Goal: Task Accomplishment & Management: Use online tool/utility

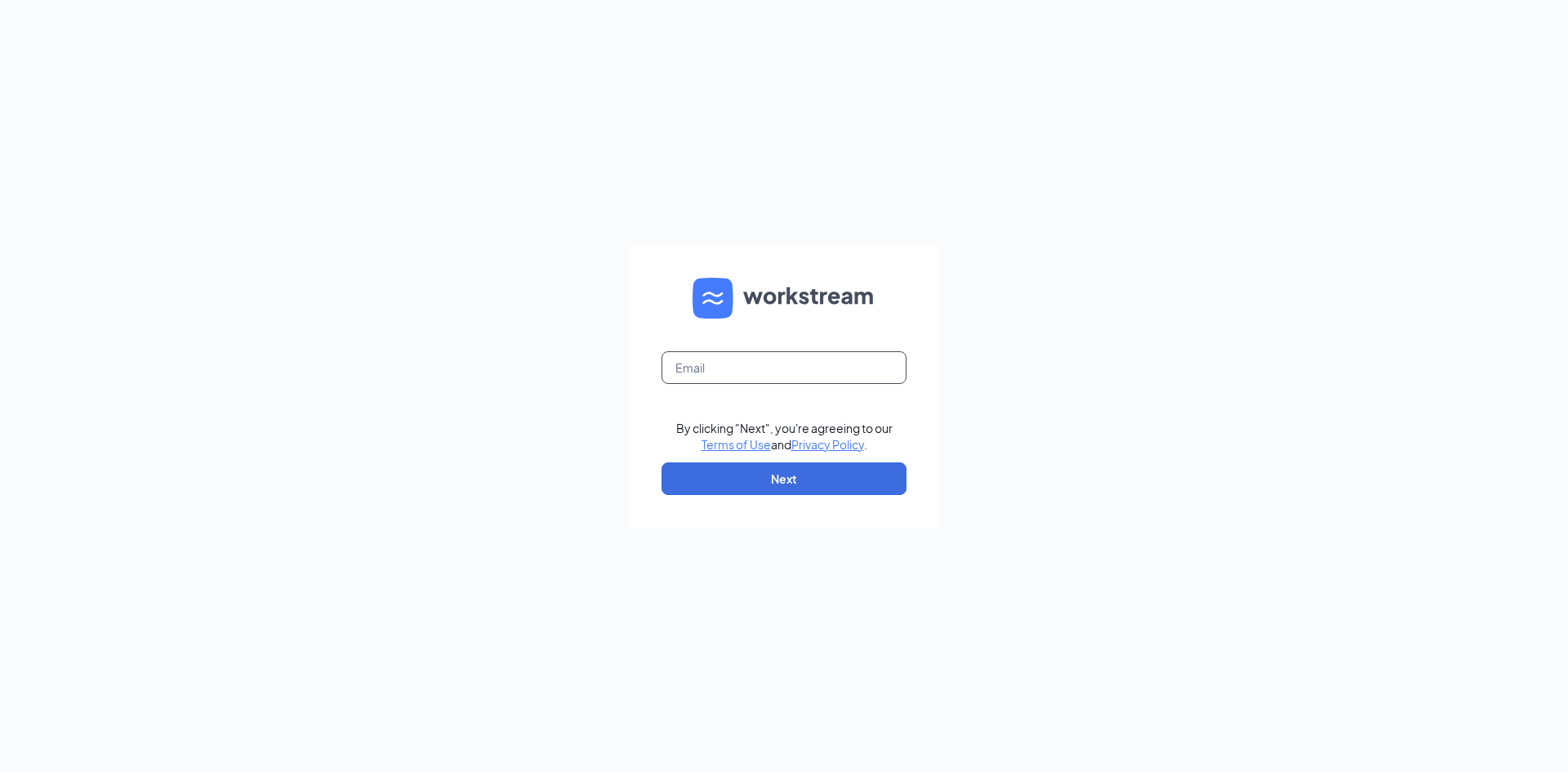
click at [801, 372] on input "text" at bounding box center [784, 367] width 245 height 33
type input "[EMAIL_ADDRESS][DOMAIN_NAME]"
click at [720, 473] on button "Next" at bounding box center [784, 478] width 245 height 33
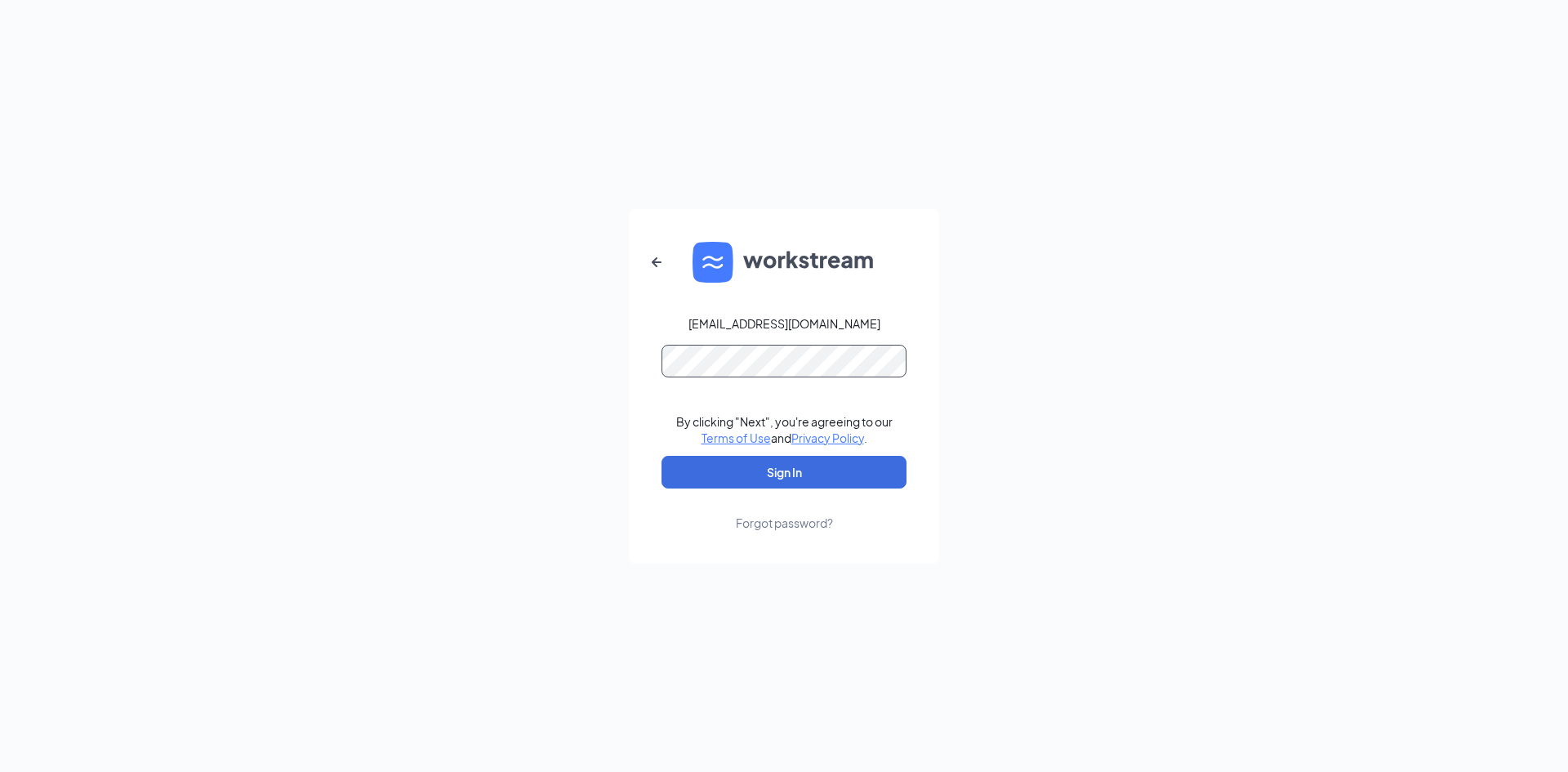
click at [662, 456] on button "Sign In" at bounding box center [784, 472] width 245 height 33
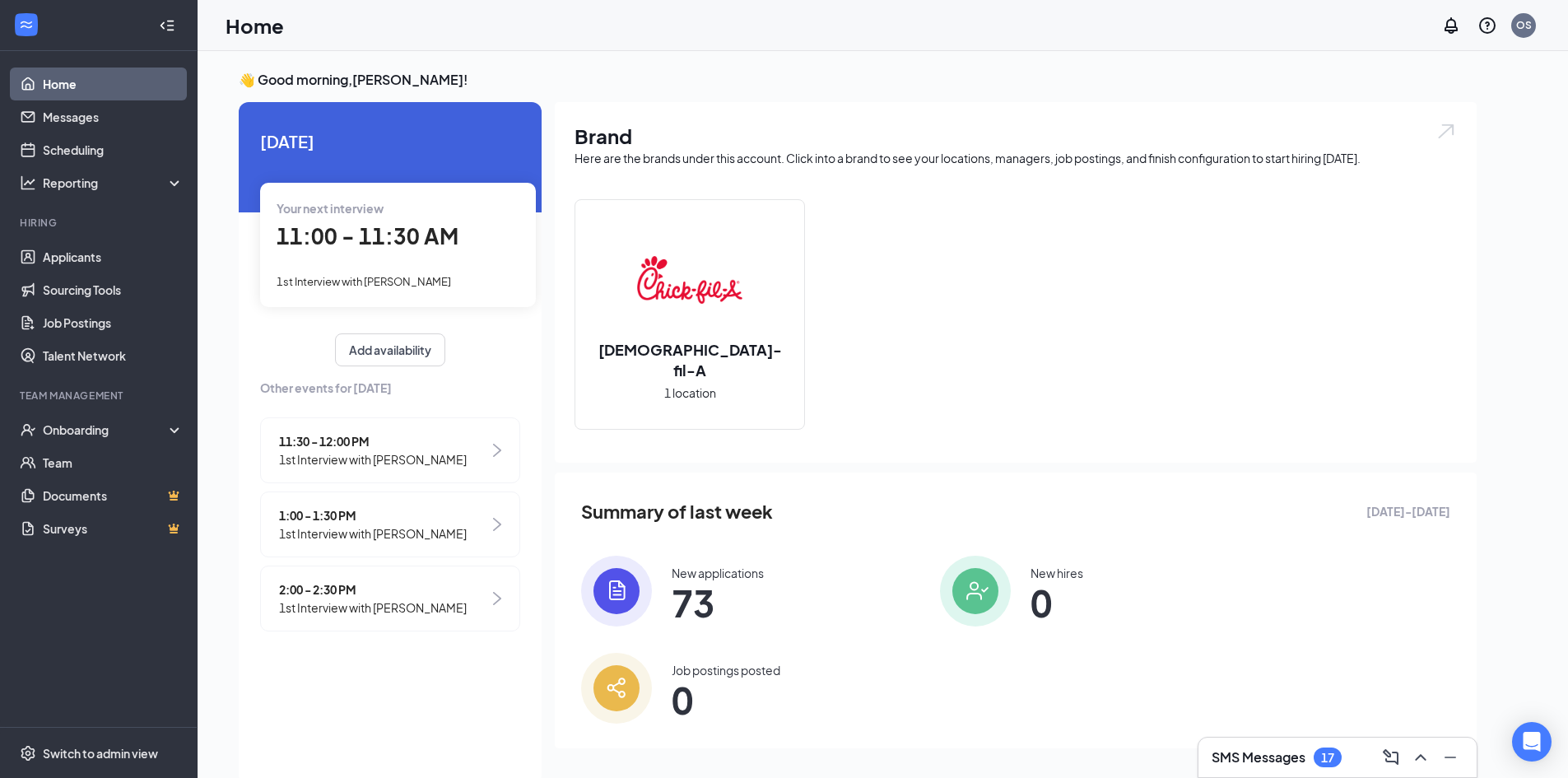
click at [423, 272] on div "1st Interview with [PERSON_NAME]" at bounding box center [397, 280] width 243 height 19
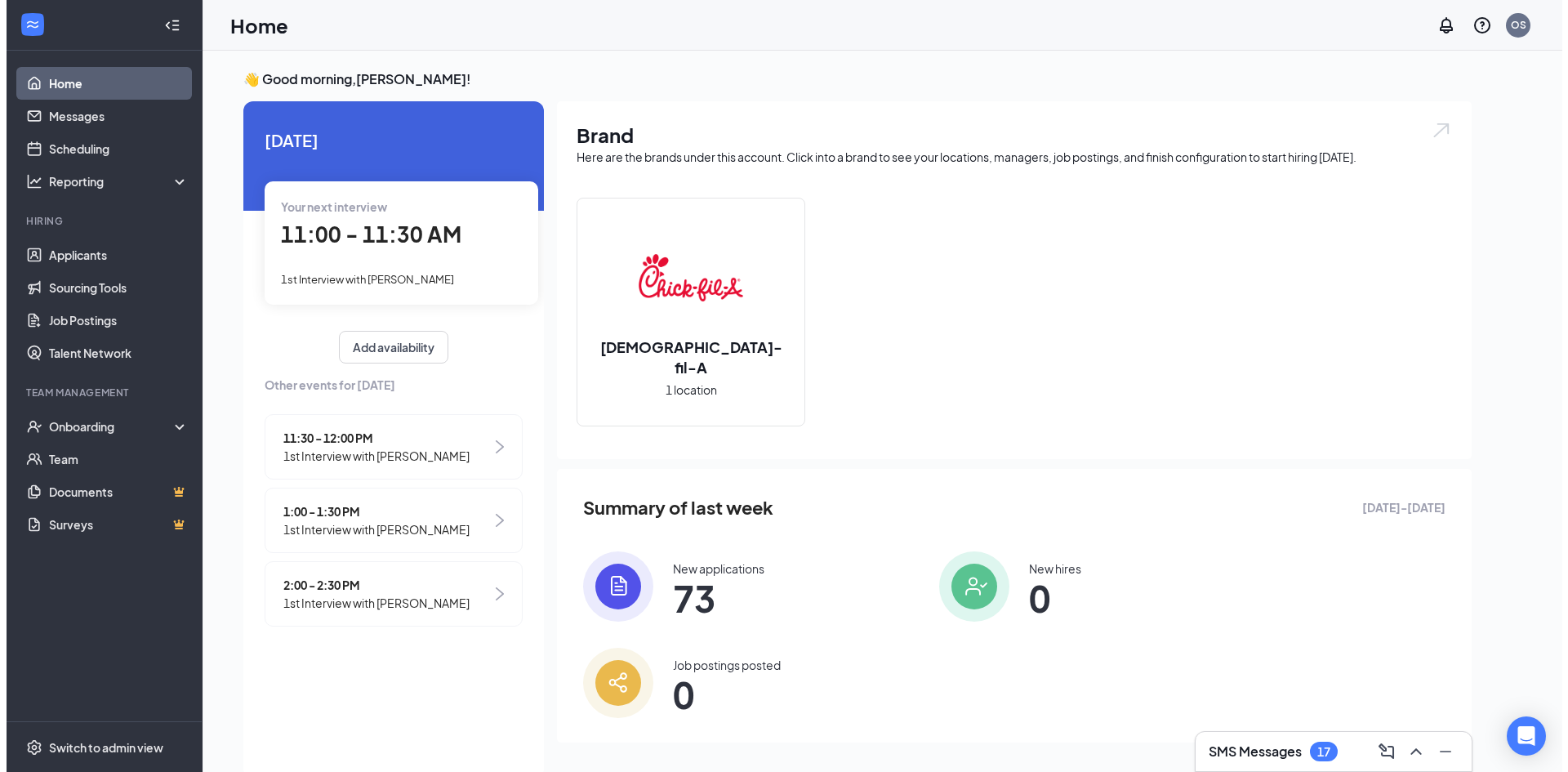
scroll to position [7, 0]
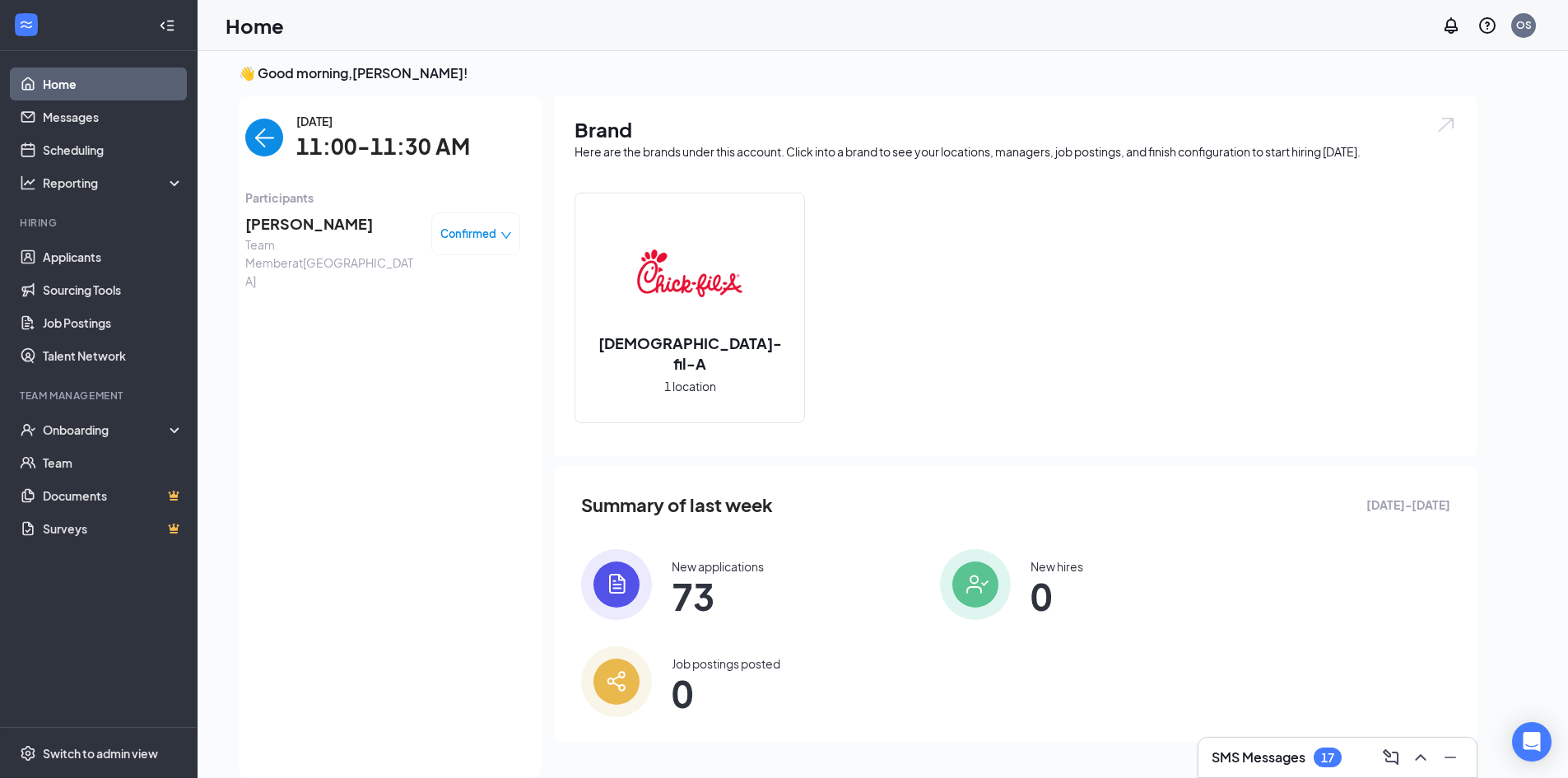
click at [292, 217] on span "[PERSON_NAME]" at bounding box center [331, 224] width 172 height 23
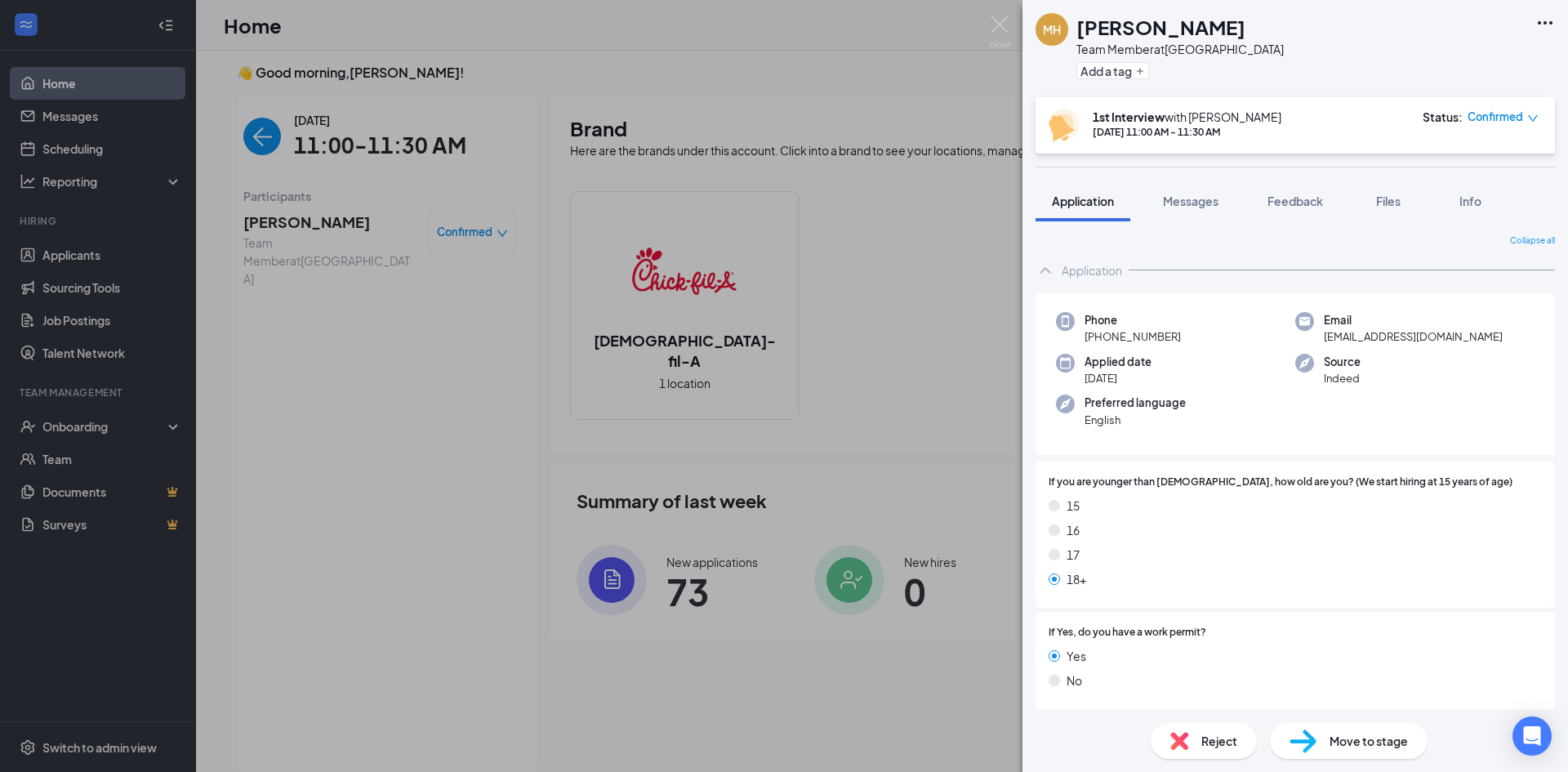
click at [1545, 29] on icon "Ellipses" at bounding box center [1545, 23] width 19 height 19
click at [1544, 21] on icon "Ellipses" at bounding box center [1545, 23] width 19 height 19
click at [1499, 60] on link "View full application" at bounding box center [1457, 60] width 177 height 16
click at [364, 171] on div "MH [PERSON_NAME] Team Member at [GEOGRAPHIC_DATA] Add a tag 1st Interview with …" at bounding box center [784, 386] width 1568 height 772
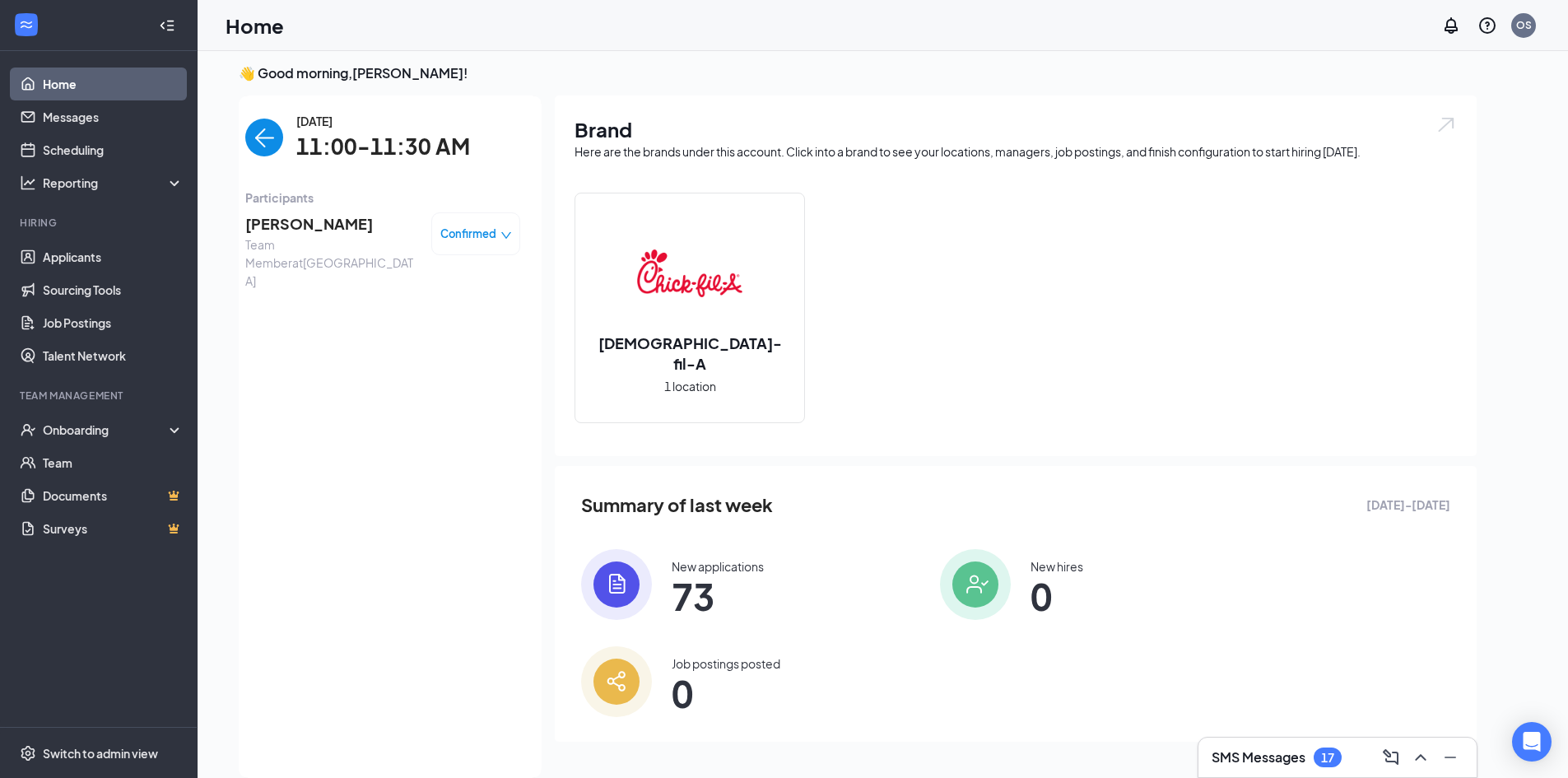
click at [269, 145] on img "back-button" at bounding box center [264, 137] width 38 height 38
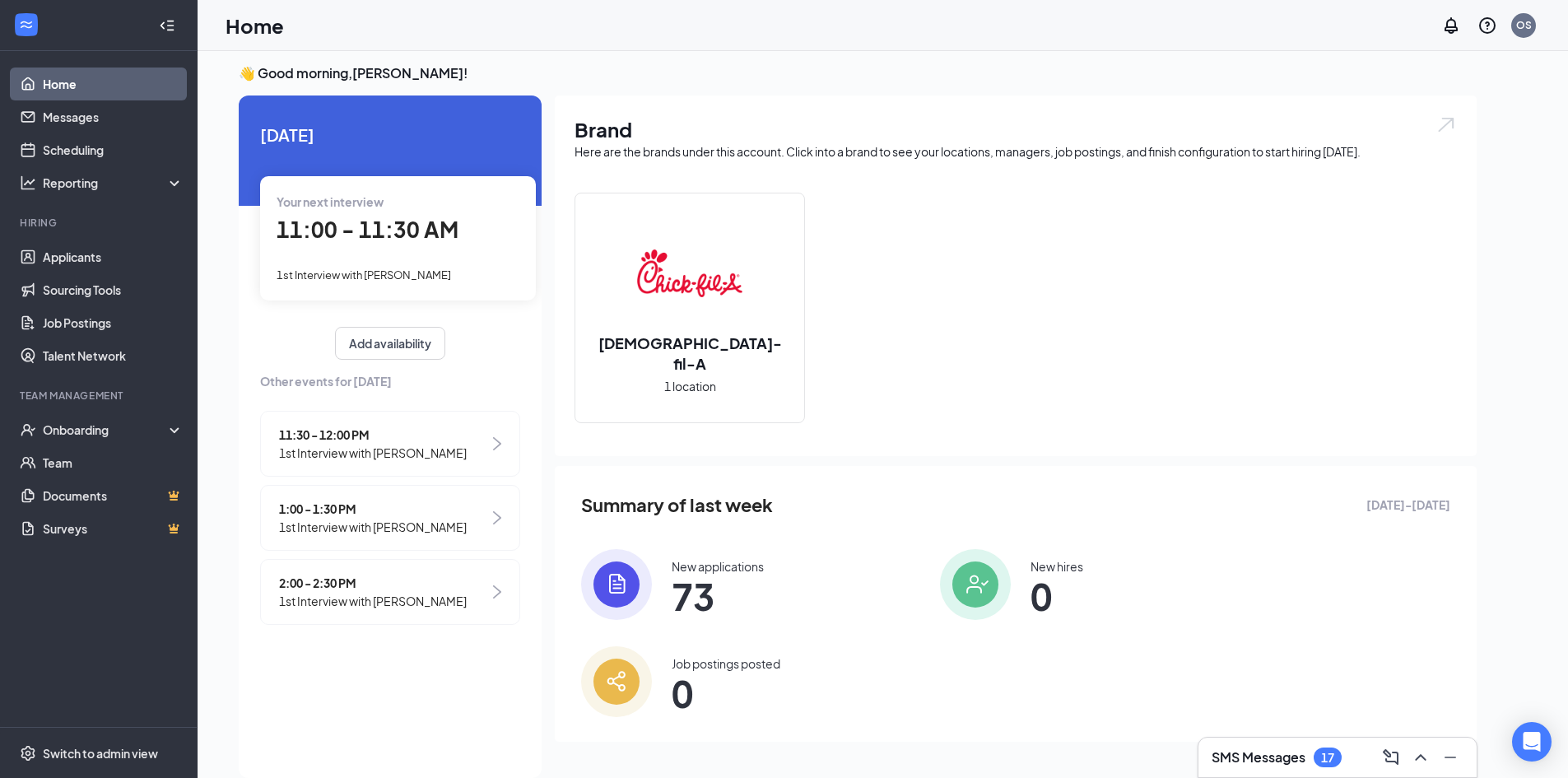
click at [361, 455] on span "1st Interview with [PERSON_NAME]" at bounding box center [373, 453] width 188 height 19
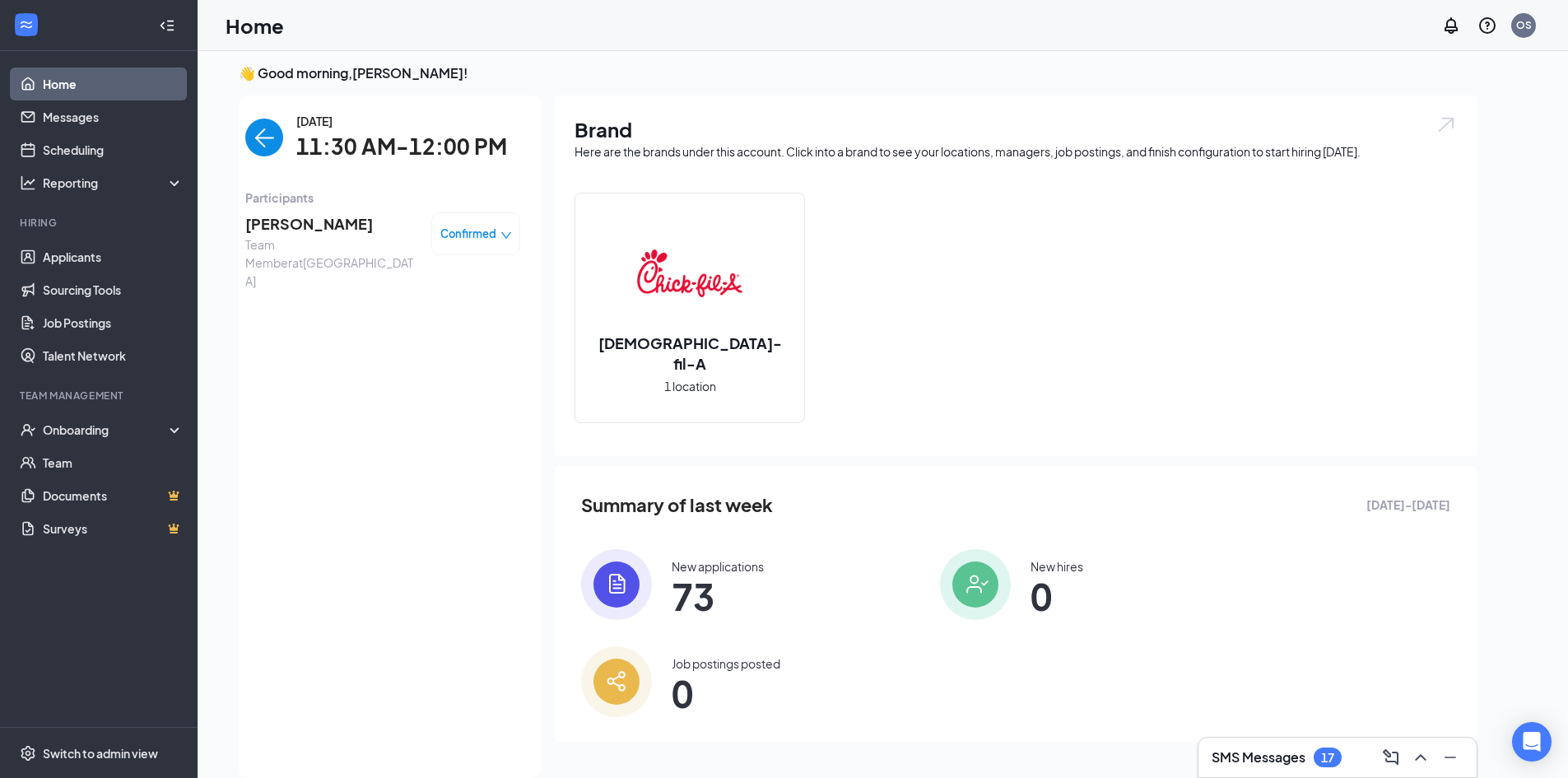
click at [321, 230] on span "[PERSON_NAME]" at bounding box center [331, 224] width 172 height 23
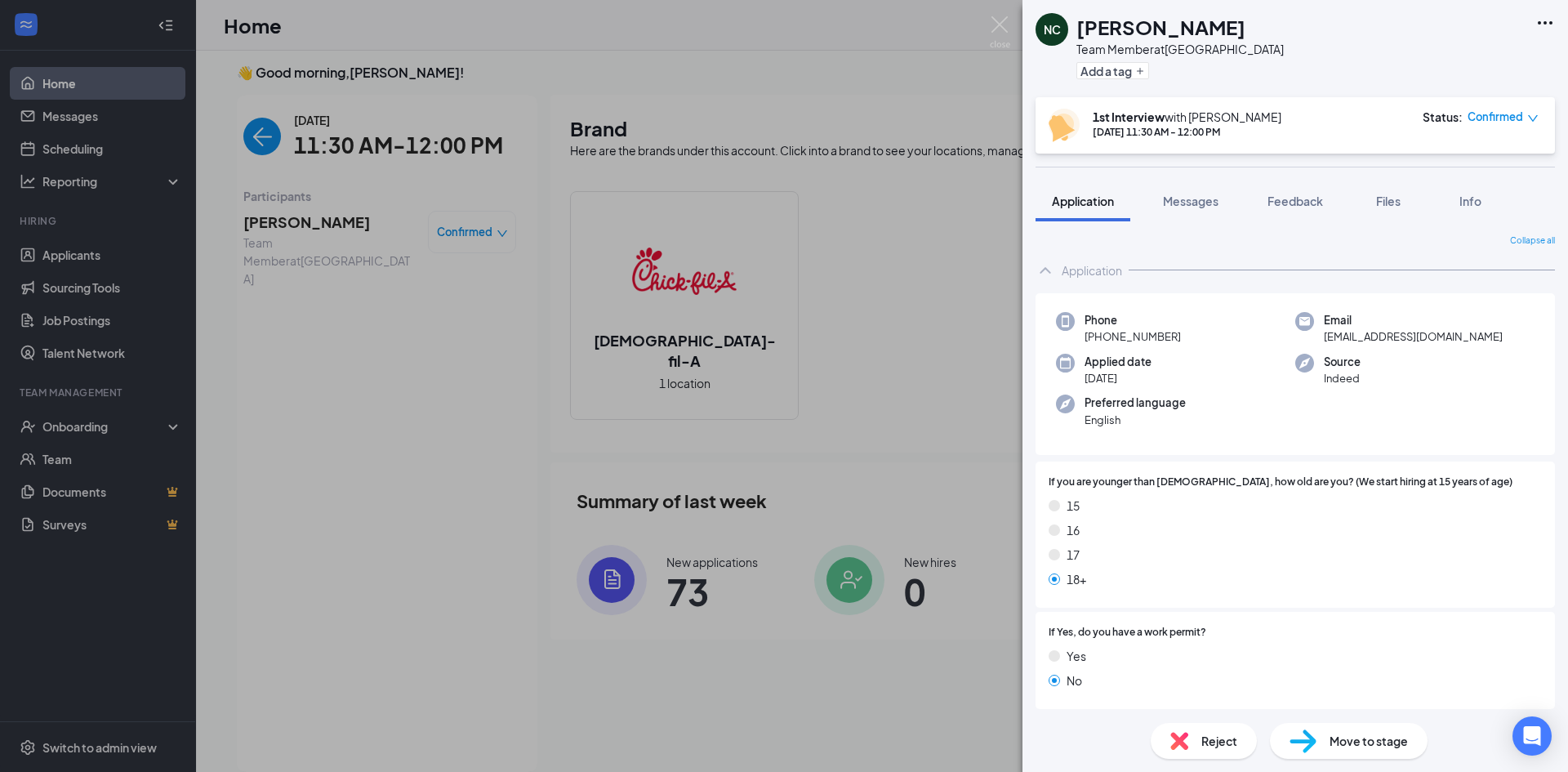
click at [1539, 23] on icon "Ellipses" at bounding box center [1544, 22] width 14 height 3
click at [1484, 69] on link "View full application" at bounding box center [1457, 60] width 177 height 16
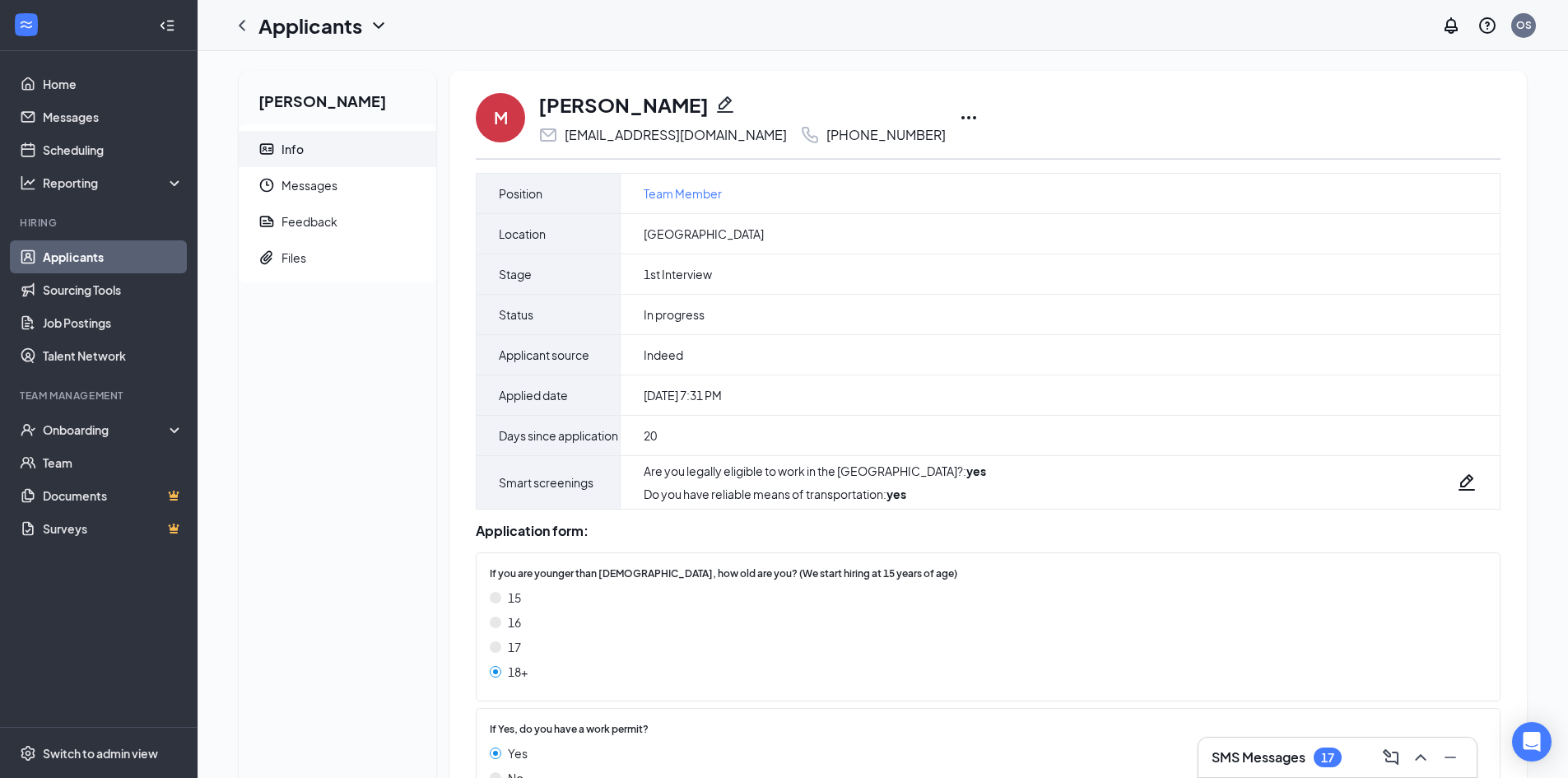
click at [961, 119] on icon "Ellipses" at bounding box center [968, 117] width 15 height 3
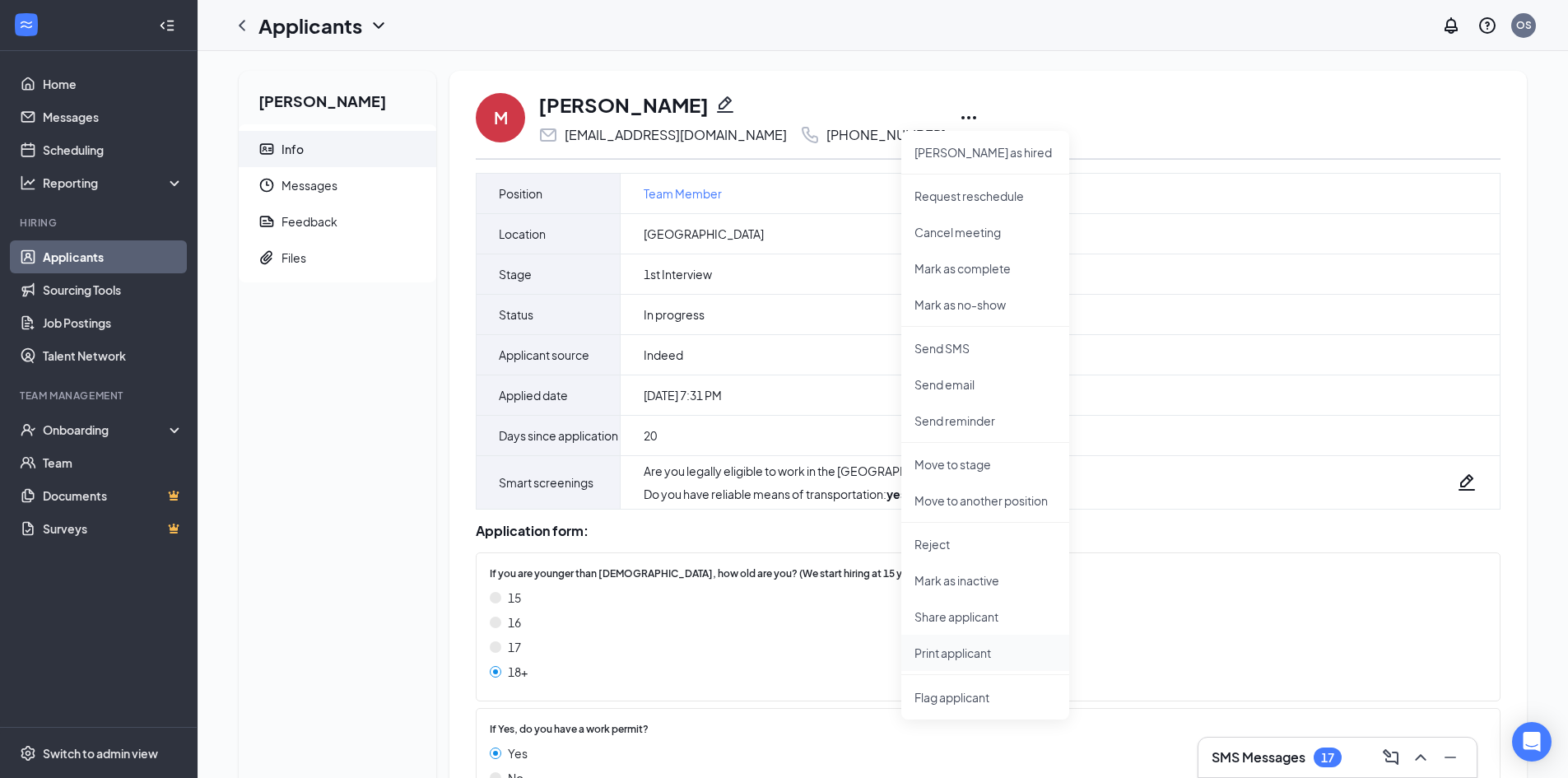
click at [999, 660] on p "Print applicant" at bounding box center [985, 652] width 141 height 17
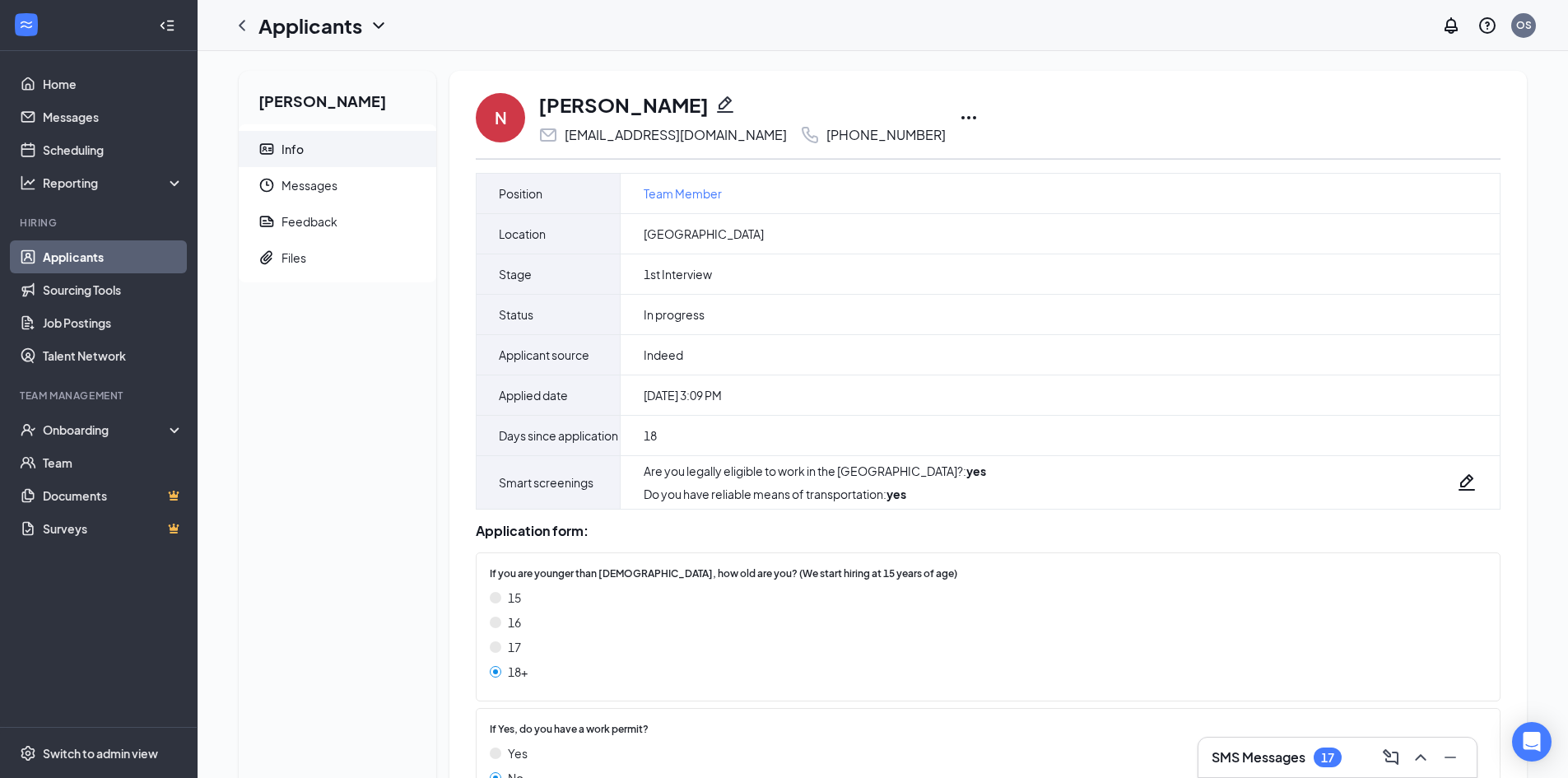
click at [959, 117] on icon "Ellipses" at bounding box center [969, 118] width 19 height 19
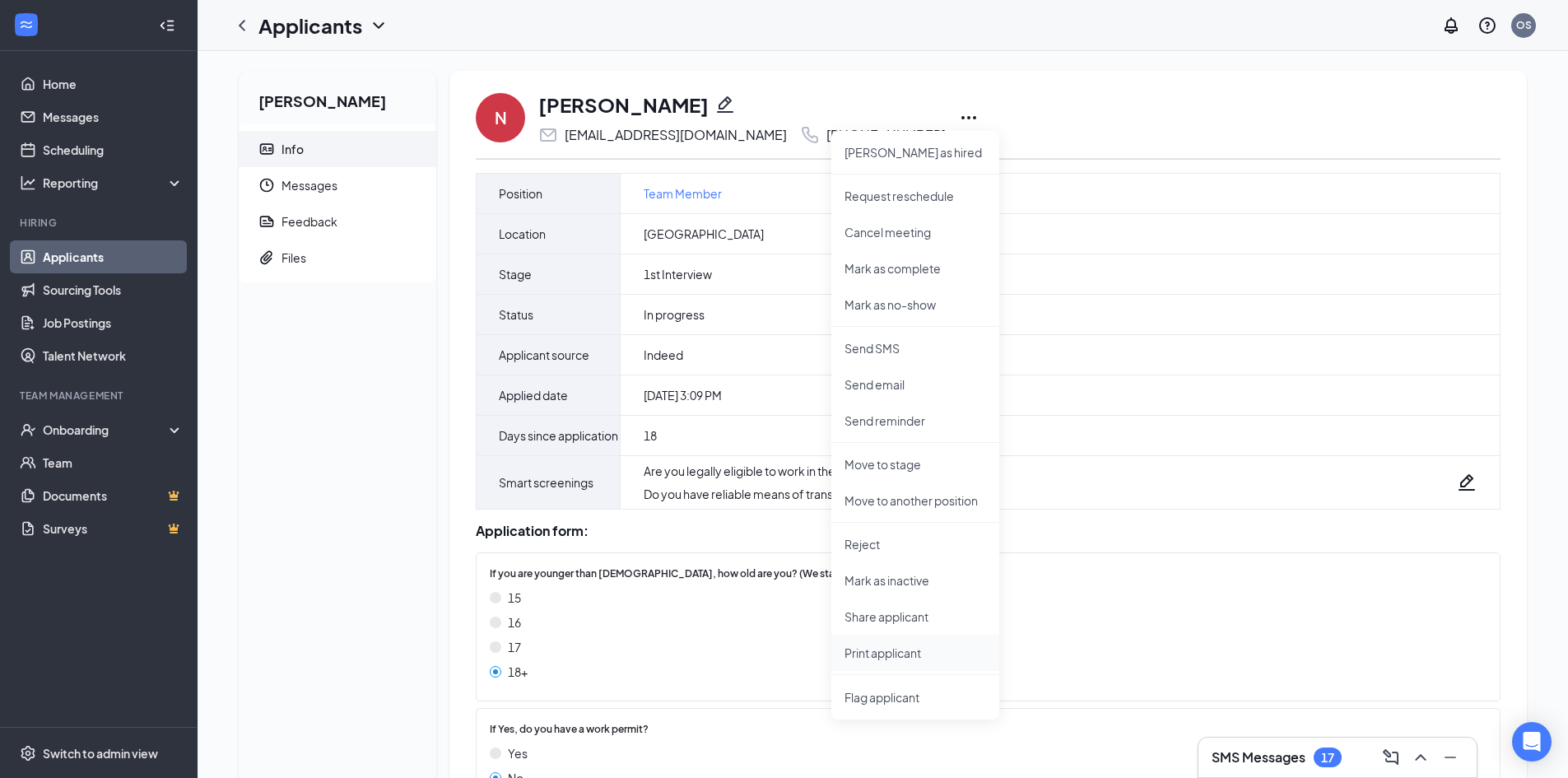
click at [901, 656] on p "Print applicant" at bounding box center [915, 652] width 141 height 17
